Goal: Task Accomplishment & Management: Manage account settings

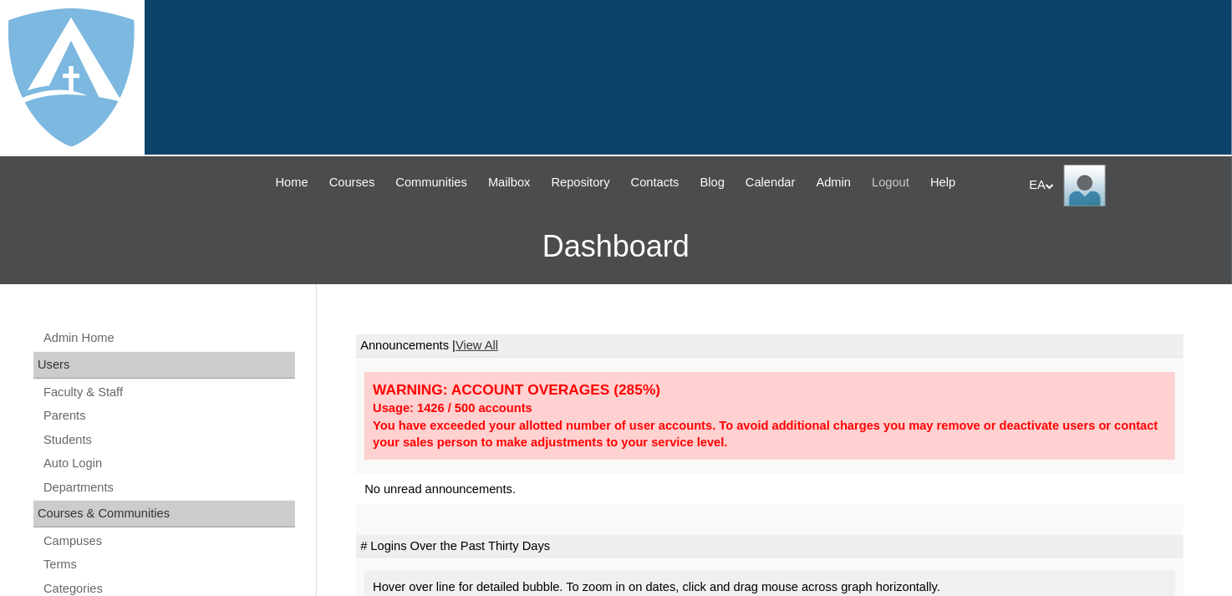
click at [910, 178] on span "Logout" at bounding box center [891, 182] width 38 height 19
click at [83, 416] on link "Parents" at bounding box center [168, 415] width 253 height 21
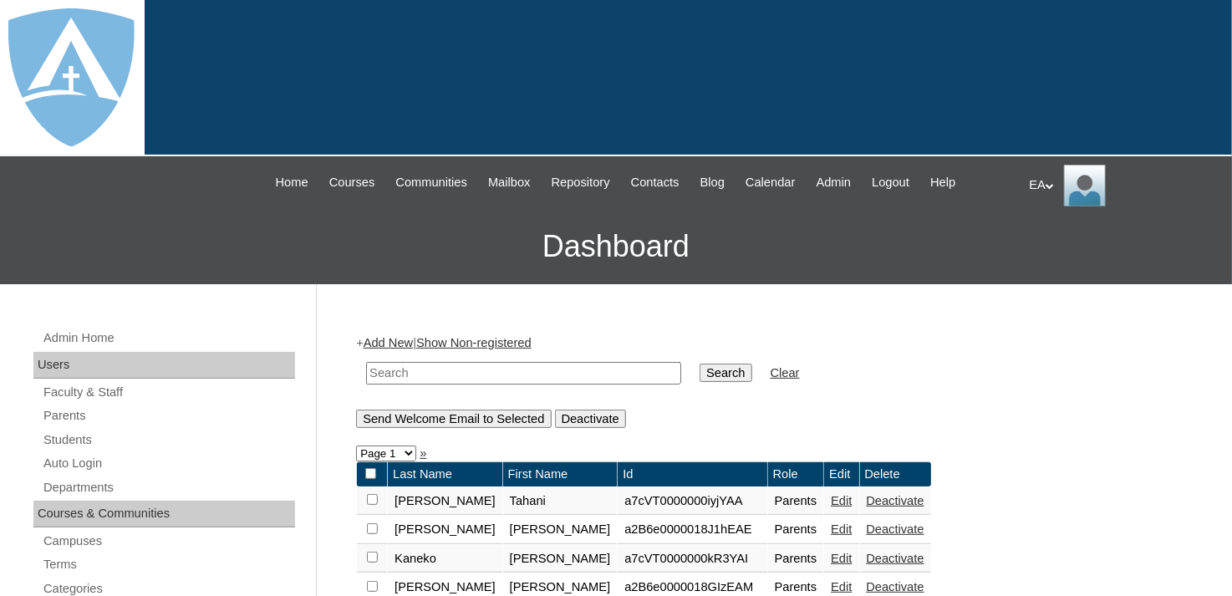
drag, startPoint x: 542, startPoint y: 370, endPoint x: 550, endPoint y: 366, distance: 9.0
click at [542, 370] on input "text" at bounding box center [523, 373] width 315 height 23
type input "toney"
click at [700, 365] on input "Search" at bounding box center [726, 373] width 52 height 18
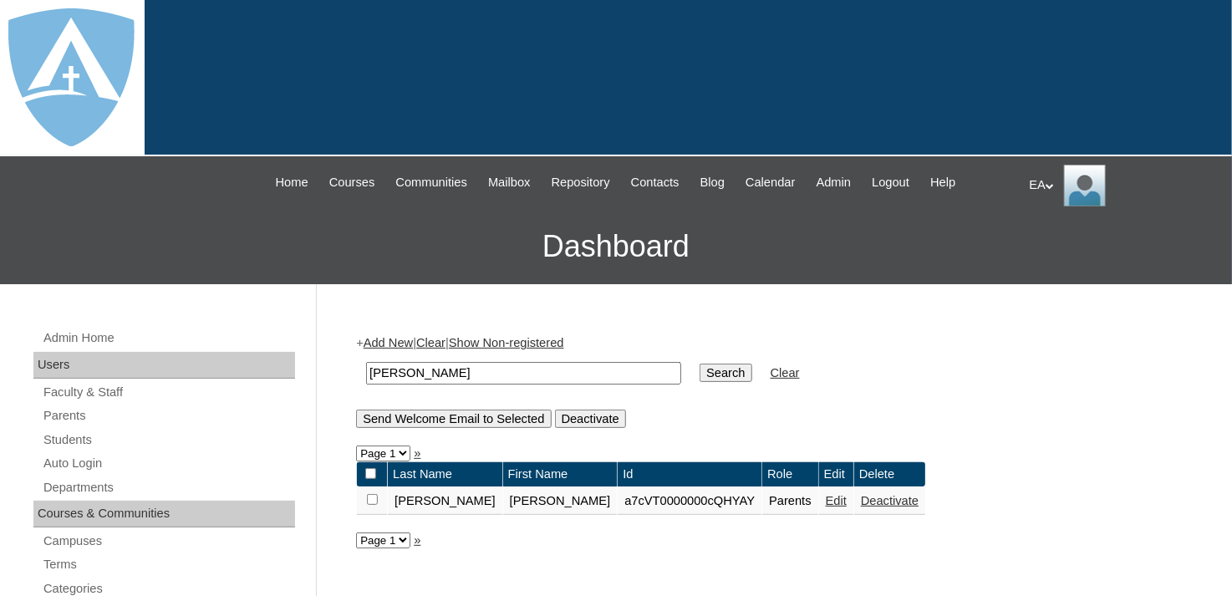
click at [826, 498] on link "Edit" at bounding box center [836, 500] width 21 height 13
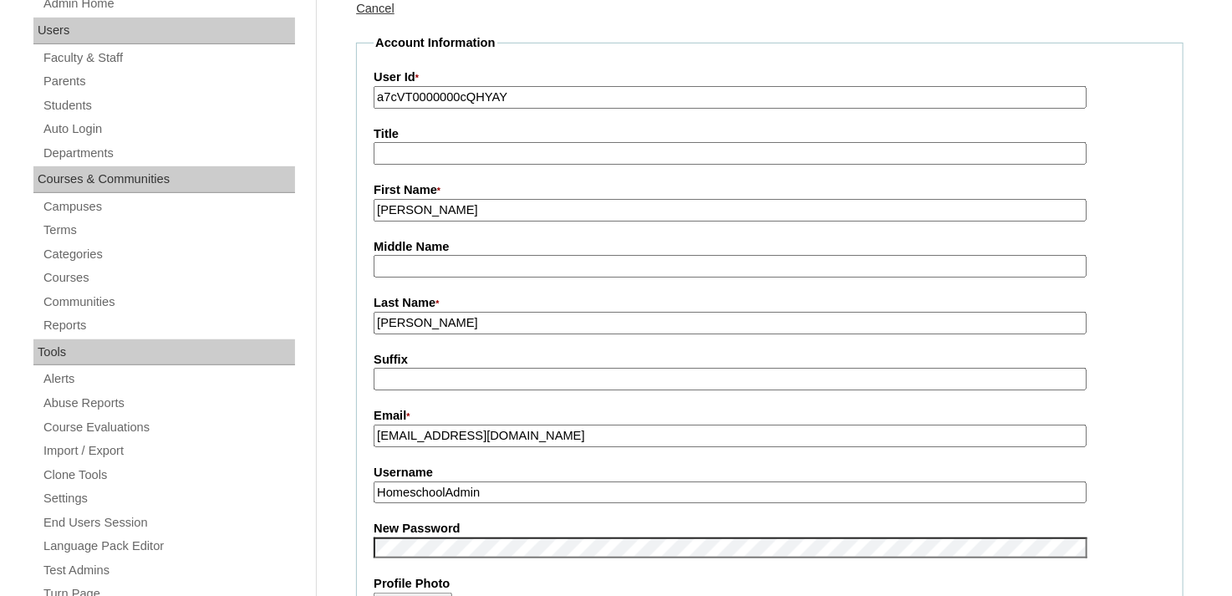
scroll to position [418, 0]
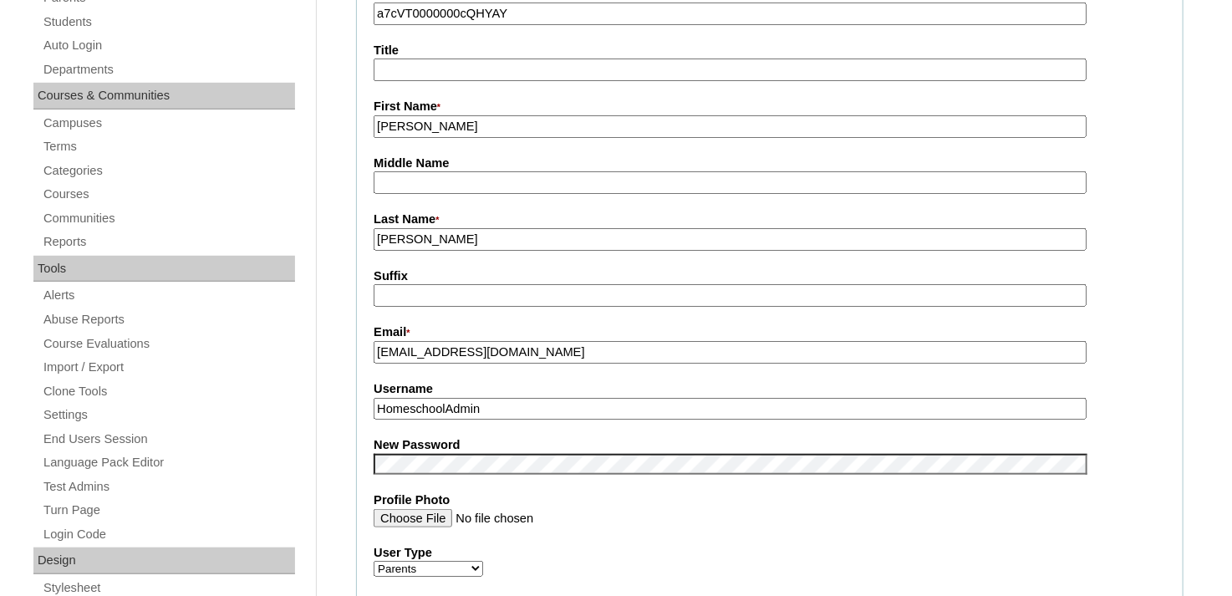
drag, startPoint x: 548, startPoint y: 349, endPoint x: 369, endPoint y: 357, distance: 180.0
click at [369, 357] on fieldset "Account Information User Id * a7cVT0000000cQHYAY Title First Name * Michelle Mi…" at bounding box center [770, 451] width 828 height 1000
drag, startPoint x: 500, startPoint y: 401, endPoint x: 365, endPoint y: 403, distance: 134.6
click at [365, 403] on fieldset "Account Information User Id * a7cVT0000000cQHYAY Title First Name * Michelle Mi…" at bounding box center [770, 451] width 828 height 1000
paste input "toneyfamily6@yahoo.com"
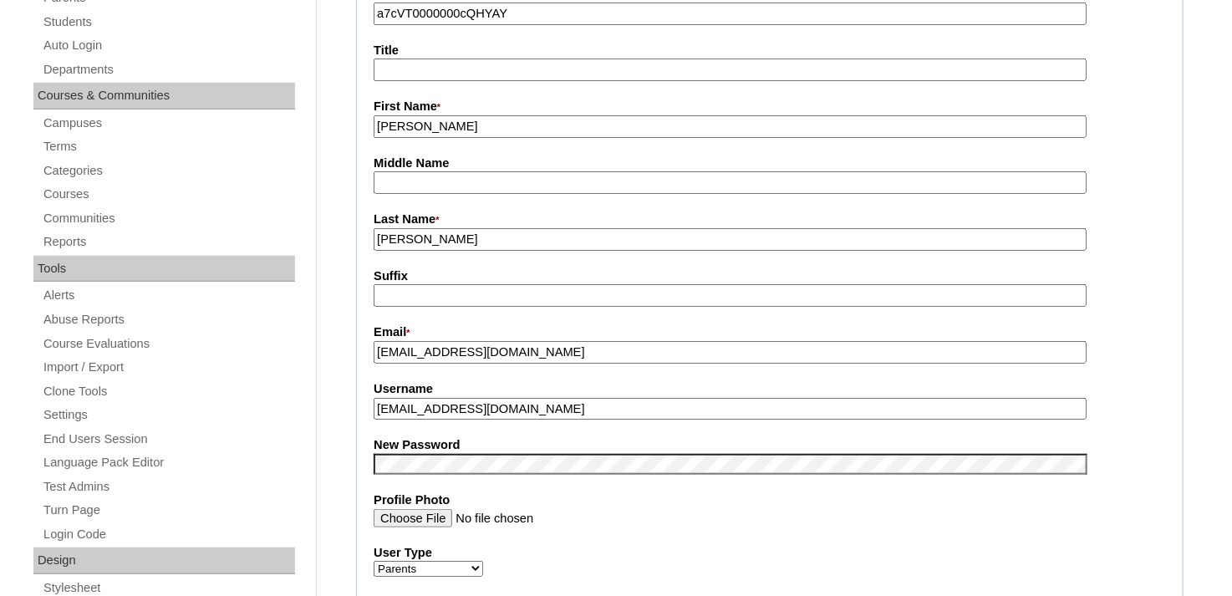
type input "toneyfamily6@yahoo.com"
click at [1161, 403] on div "Username toneyfamily6@yahoo.com" at bounding box center [770, 399] width 793 height 39
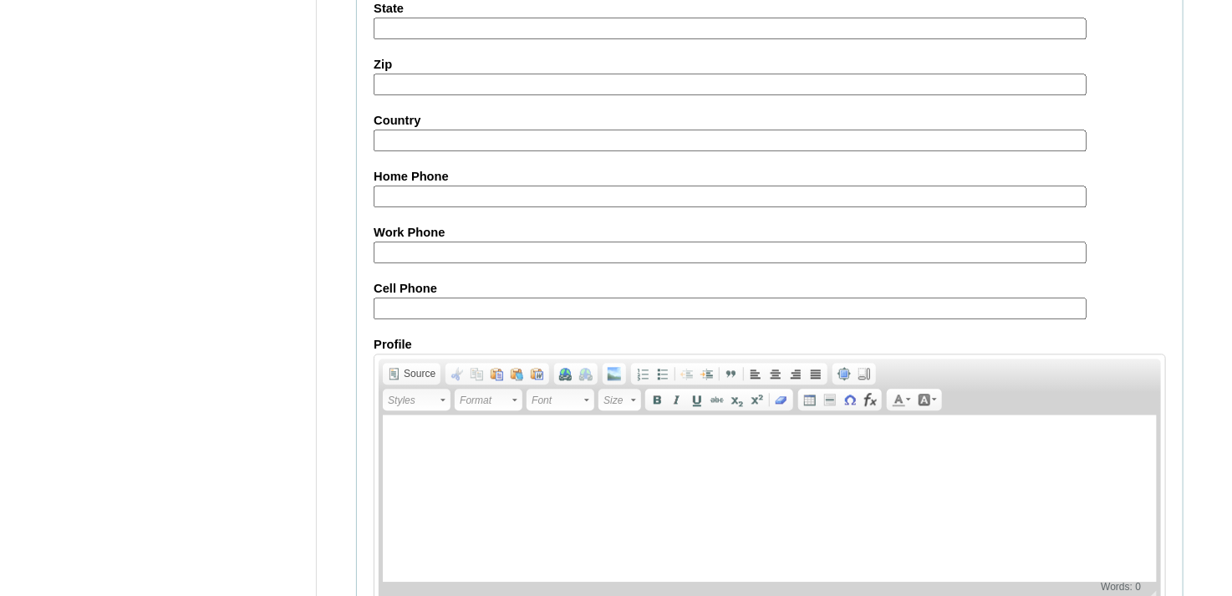
scroll to position [1673, 0]
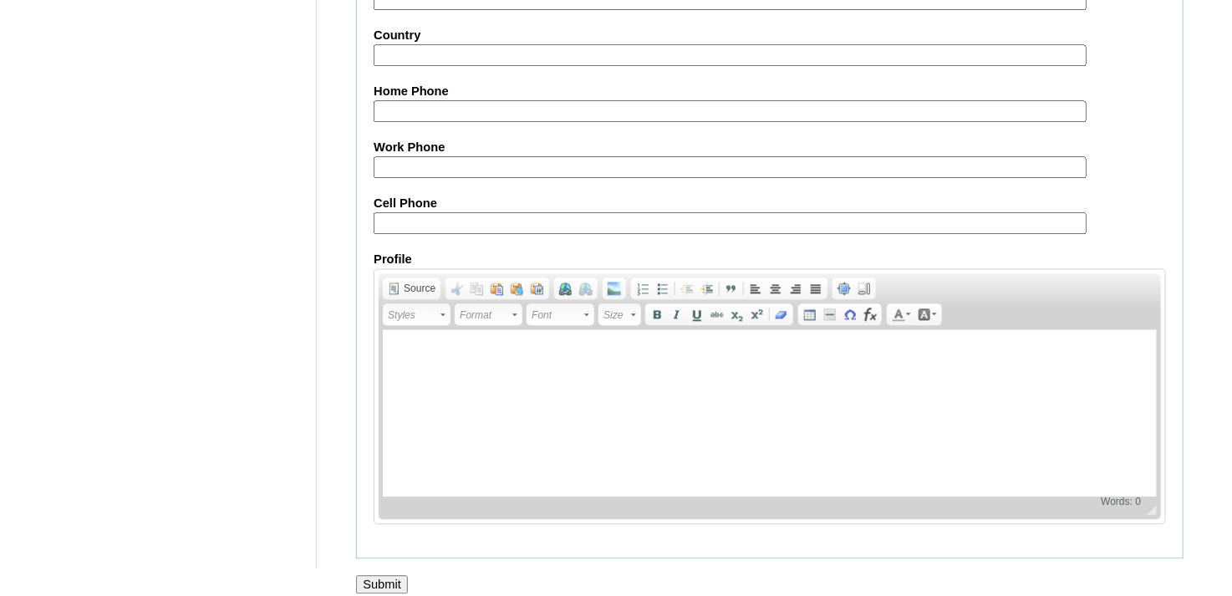
click at [374, 575] on input "Submit" at bounding box center [382, 584] width 52 height 18
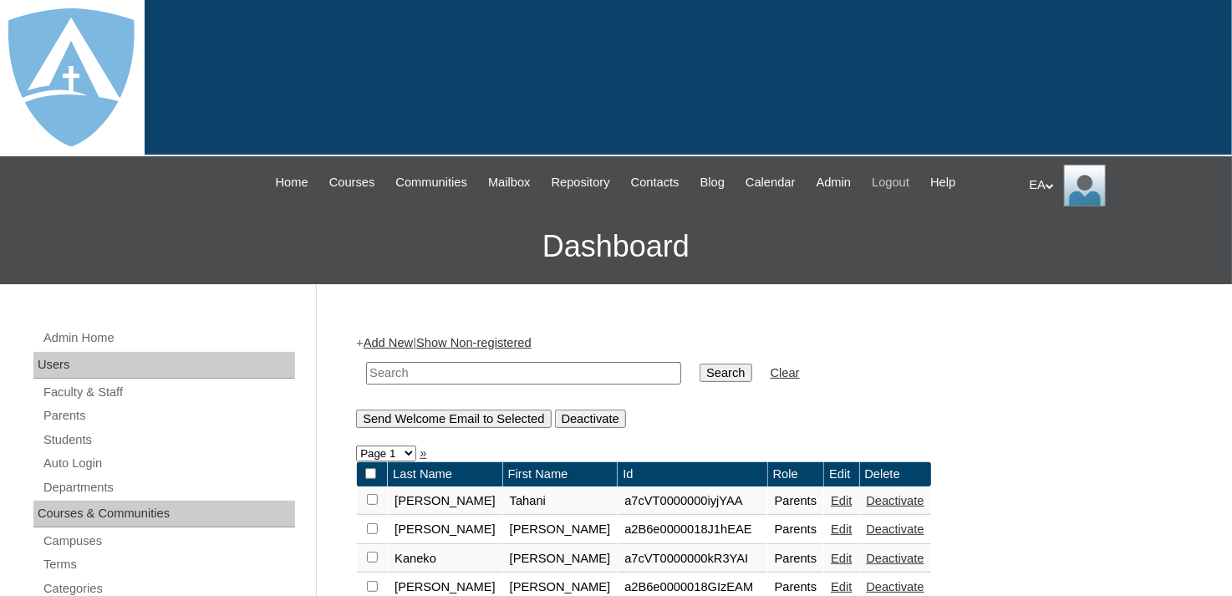
click at [910, 176] on span "Logout" at bounding box center [891, 182] width 38 height 19
